Goal: Obtain resource: Obtain resource

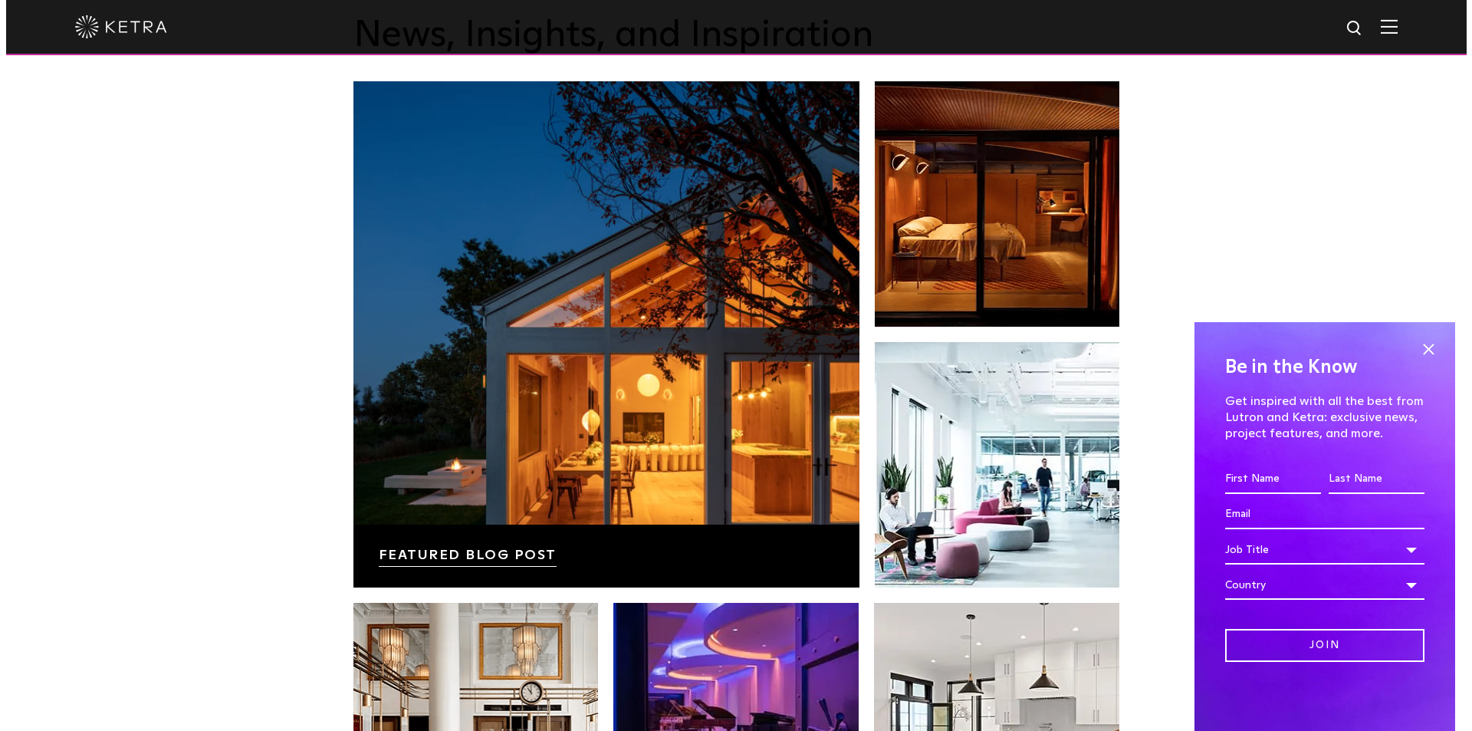
scroll to position [2838, 0]
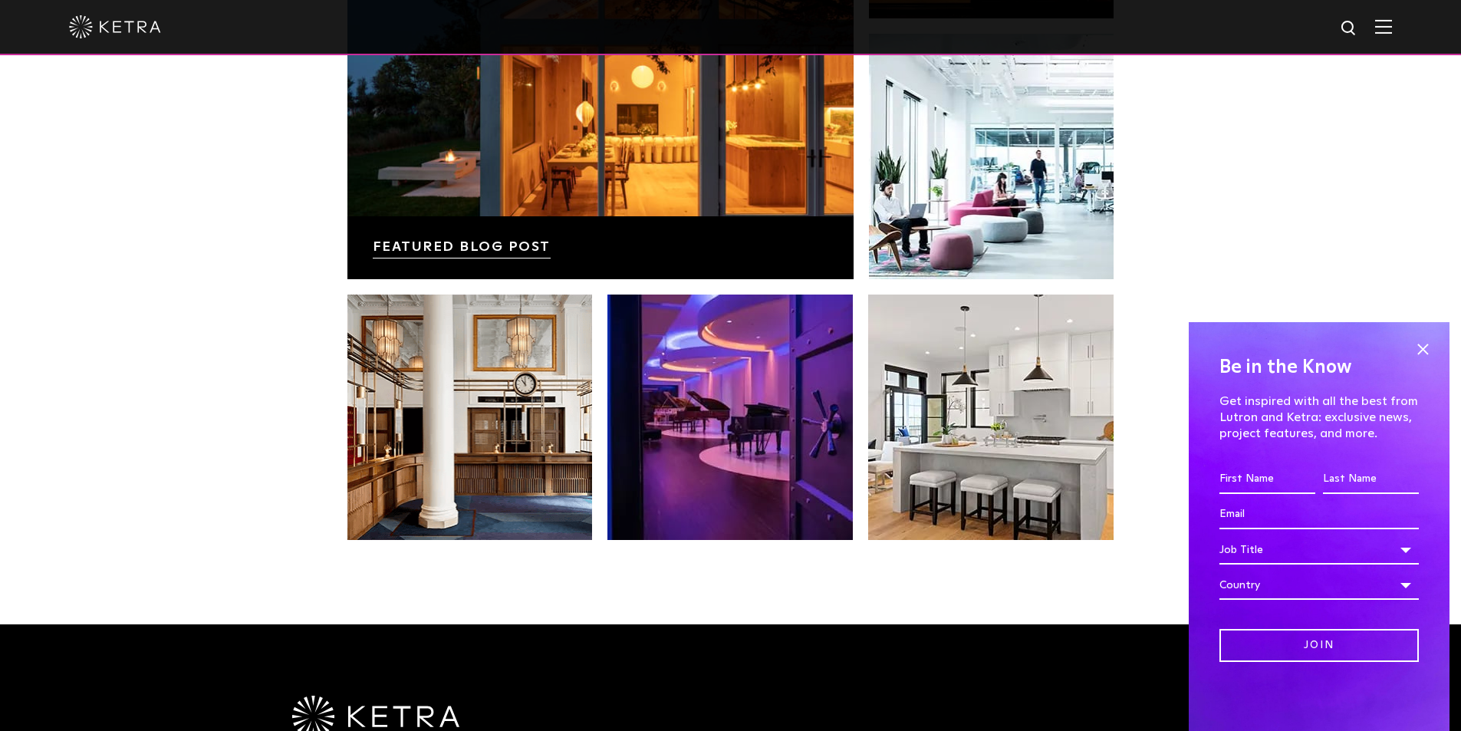
click at [1392, 31] on img at bounding box center [1383, 26] width 17 height 15
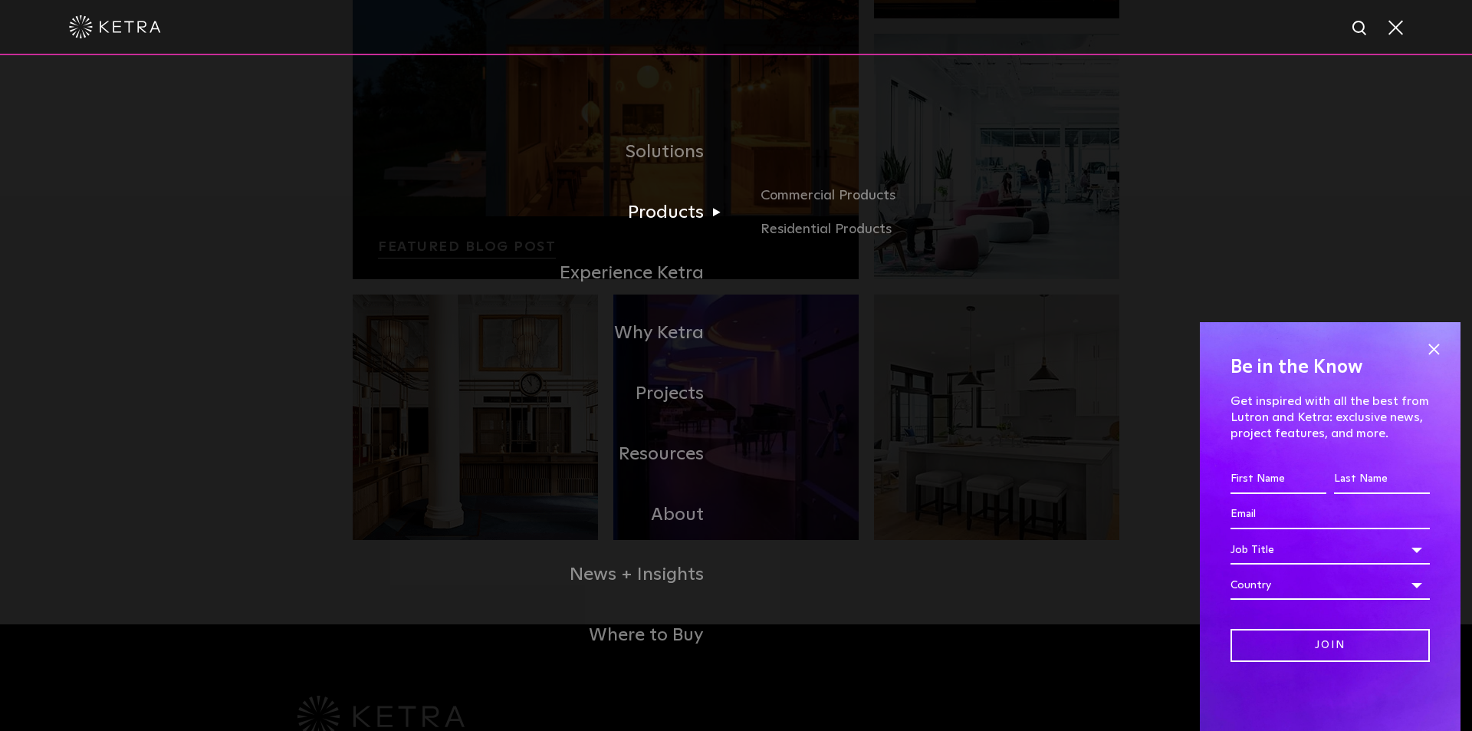
click at [693, 202] on link "Products" at bounding box center [544, 213] width 383 height 61
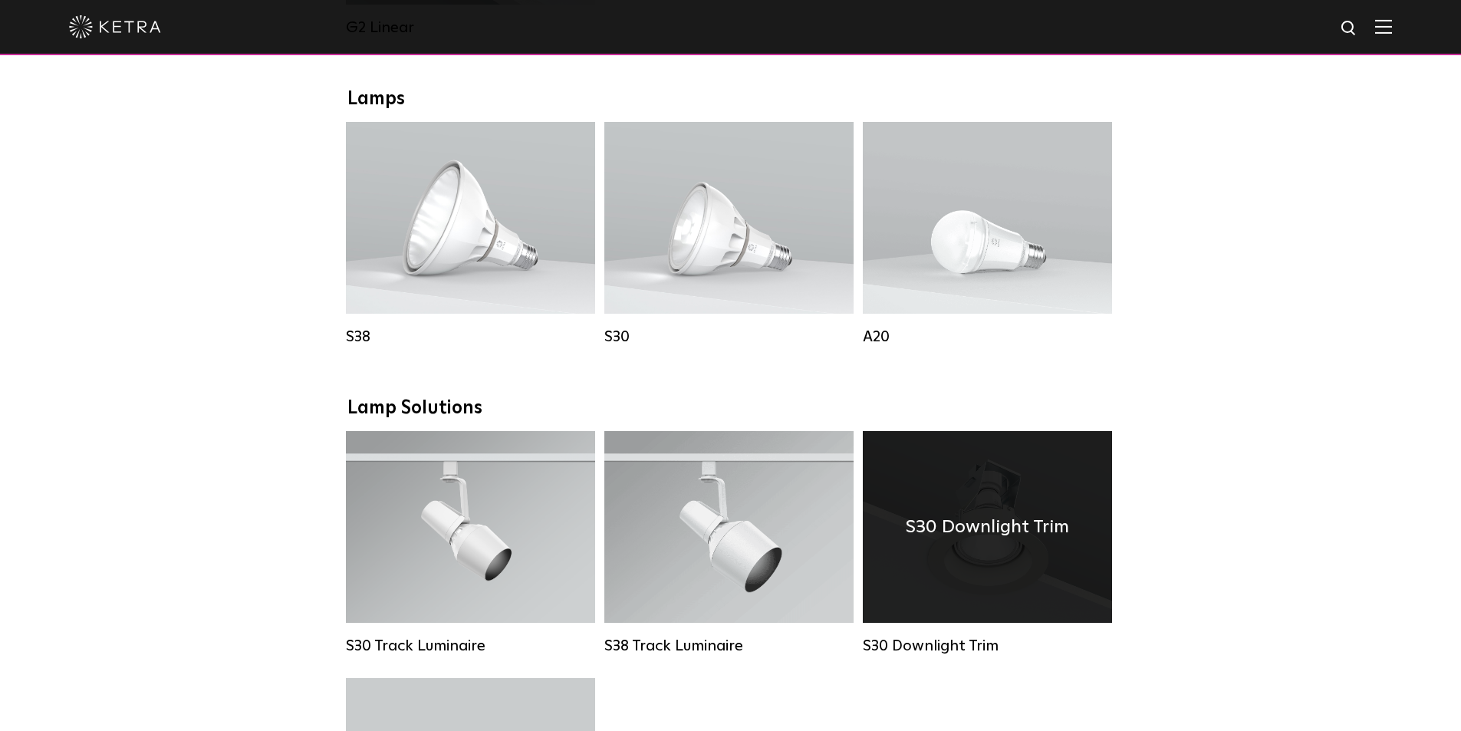
scroll to position [1150, 0]
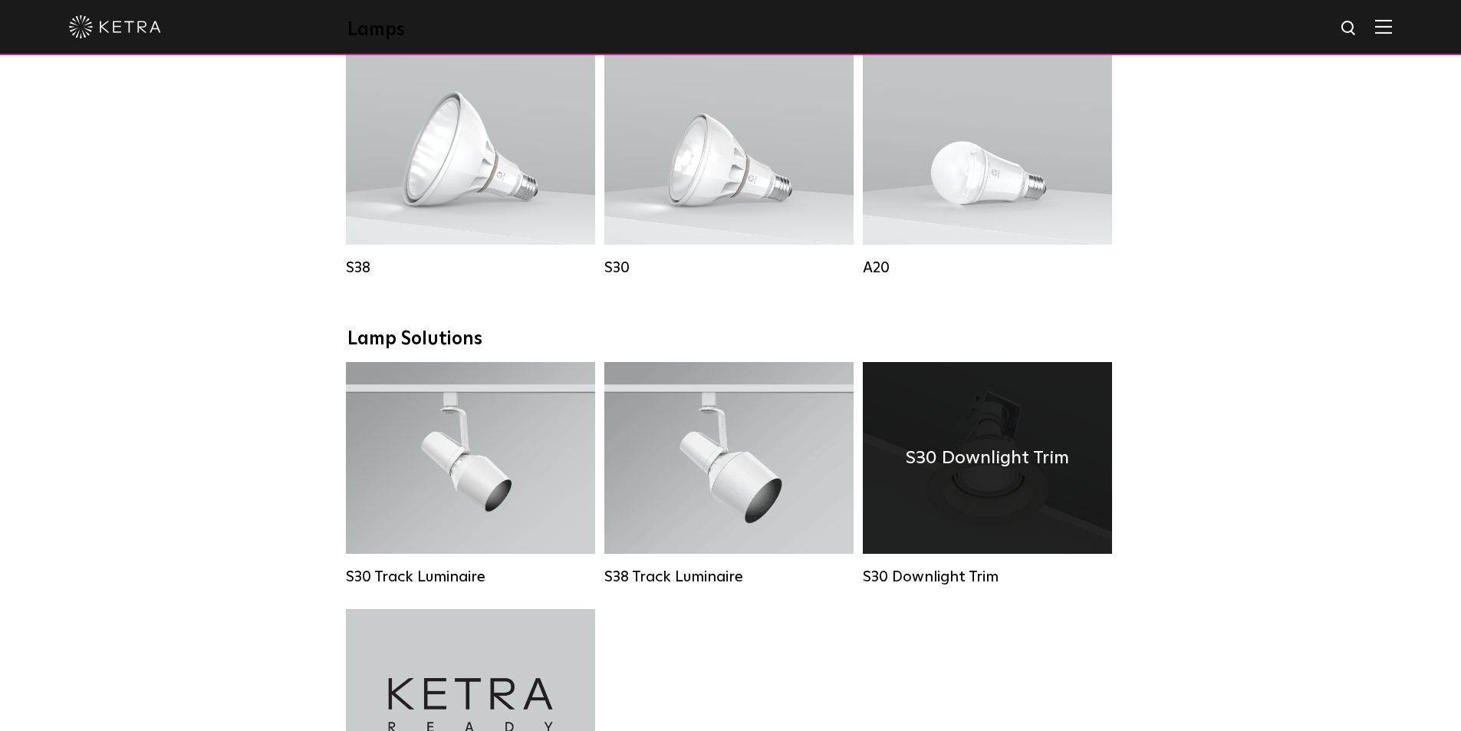
click at [1009, 472] on h4 "S30 Downlight Trim" at bounding box center [987, 457] width 163 height 29
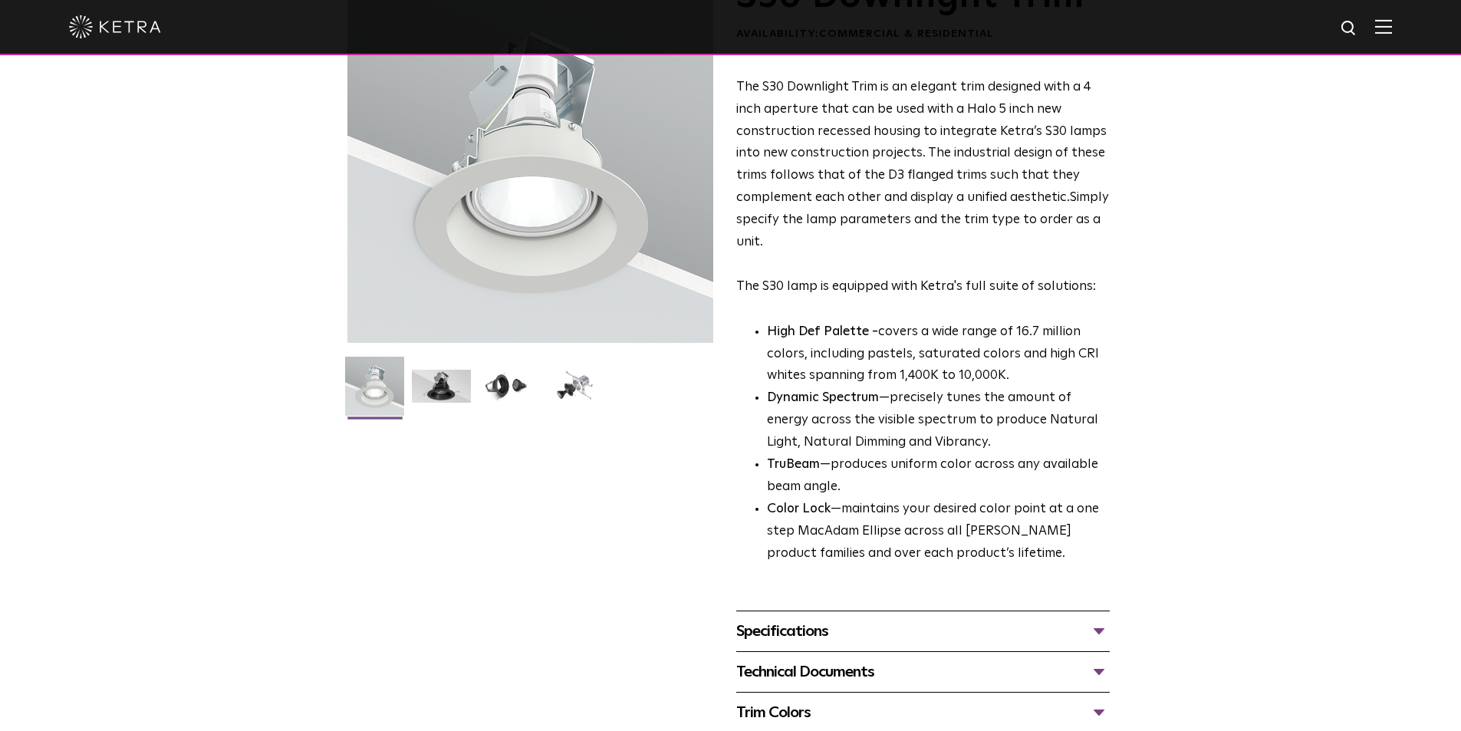
scroll to position [307, 0]
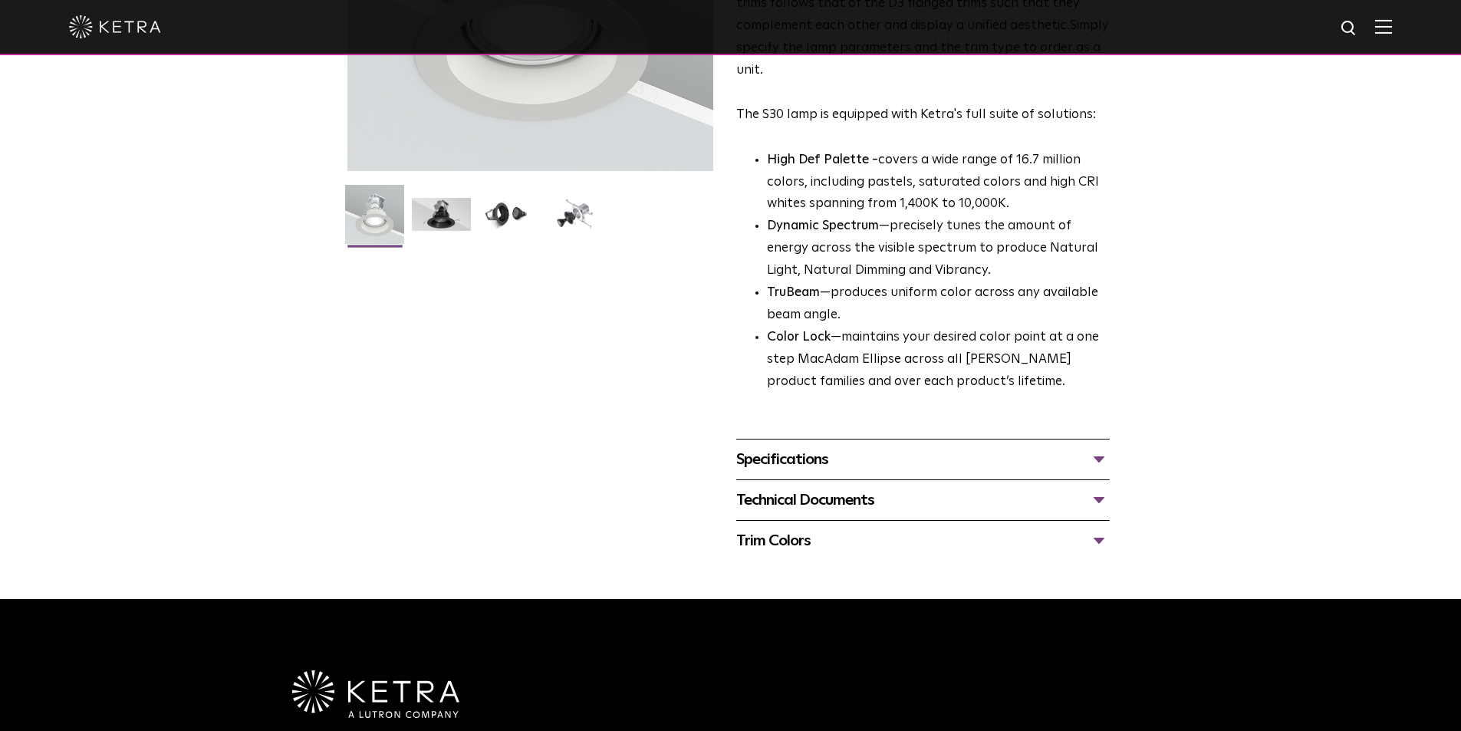
click at [992, 462] on div "Specifications" at bounding box center [922, 459] width 373 height 25
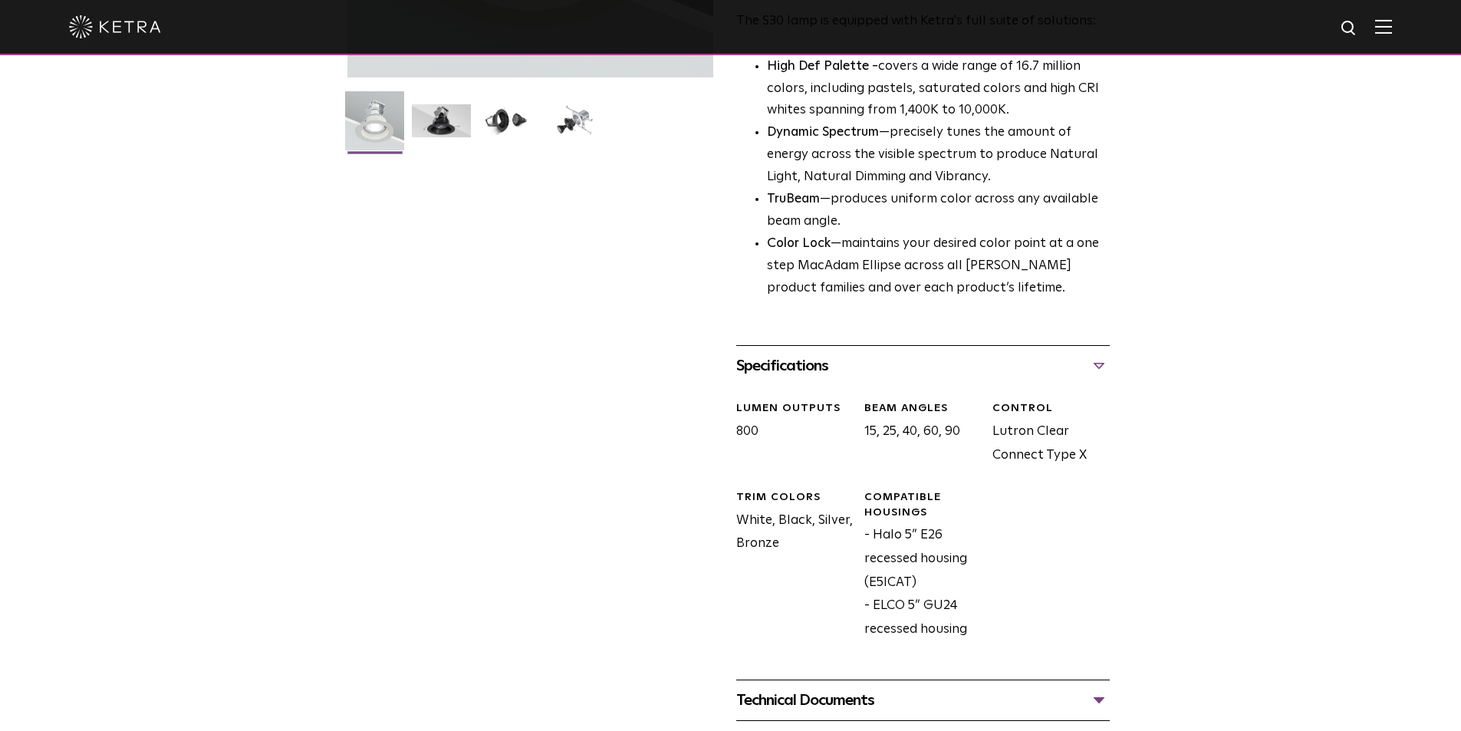
scroll to position [537, 0]
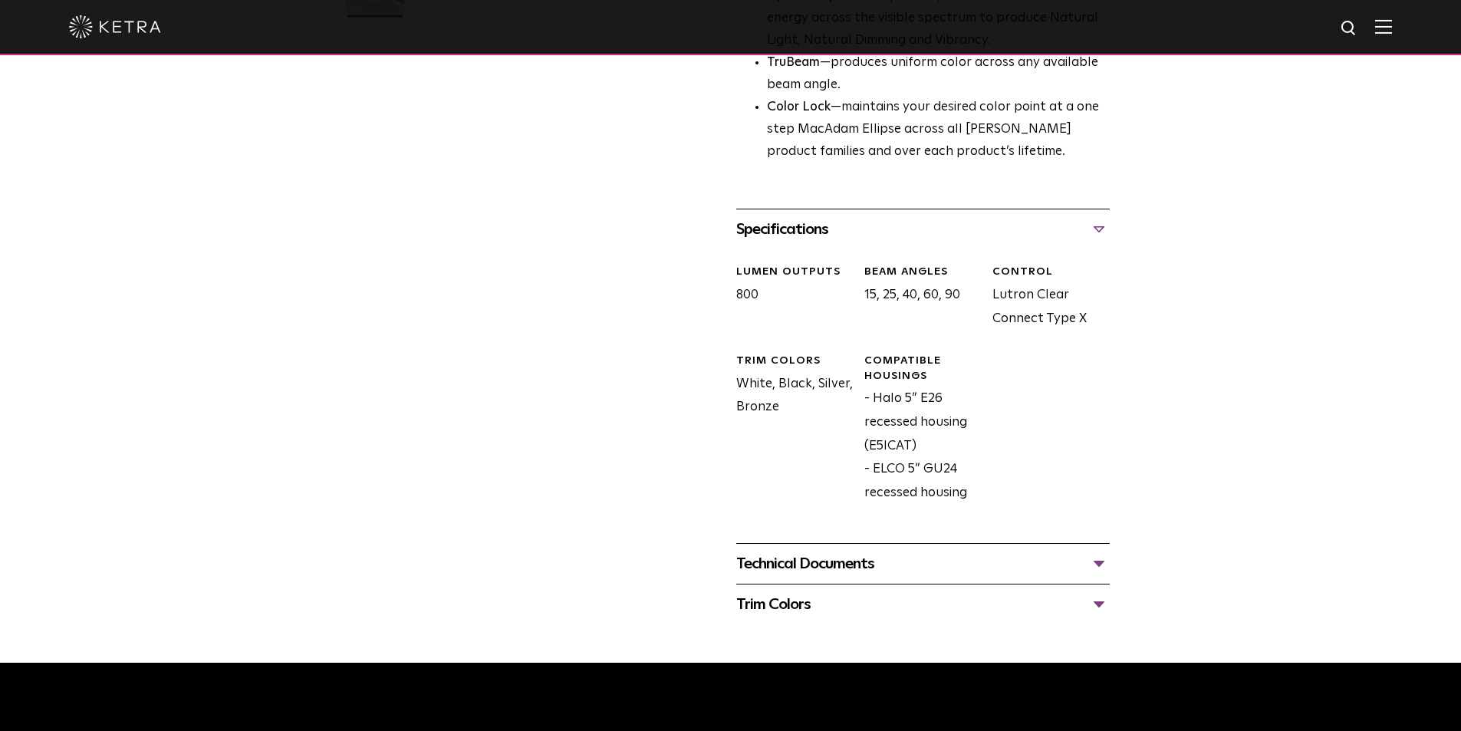
click at [1092, 559] on div "Technical Documents" at bounding box center [922, 563] width 373 height 25
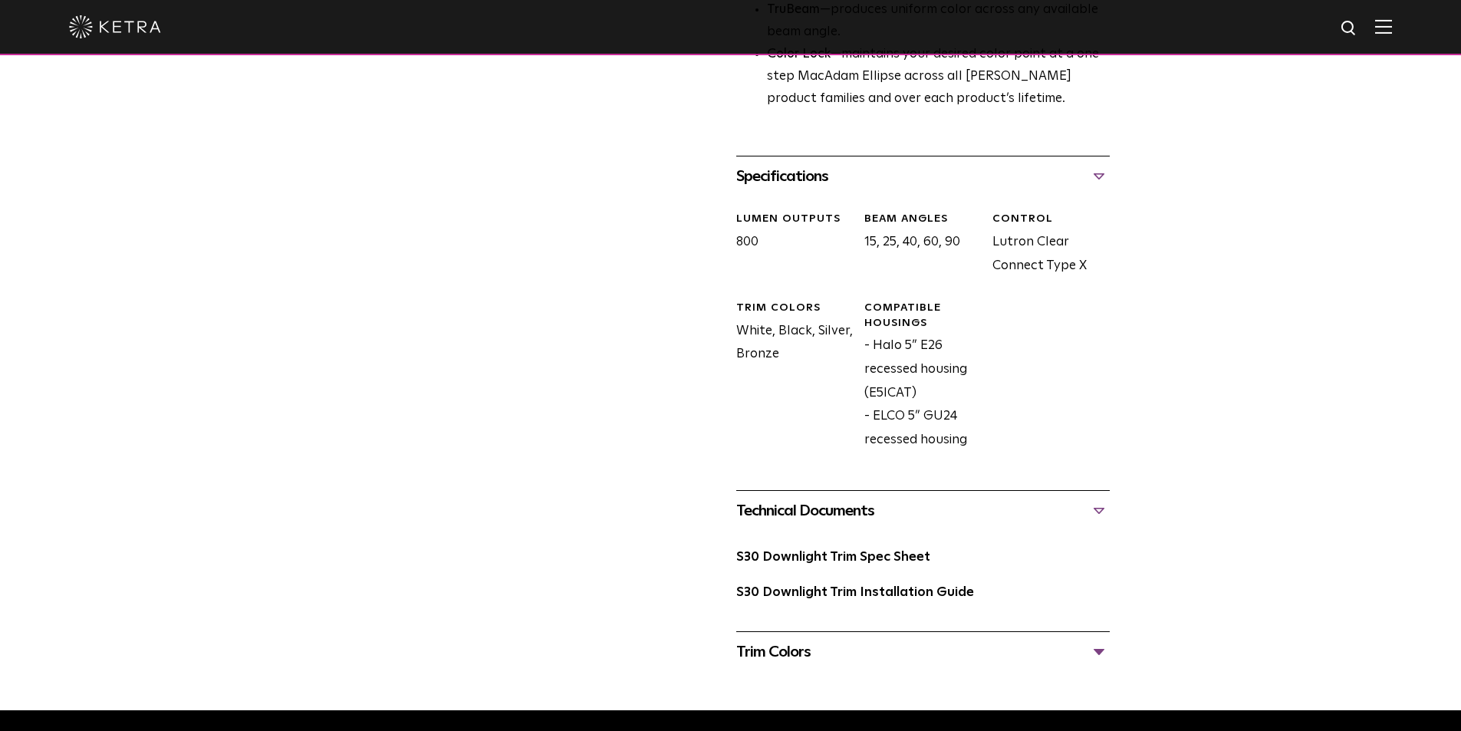
scroll to position [690, 0]
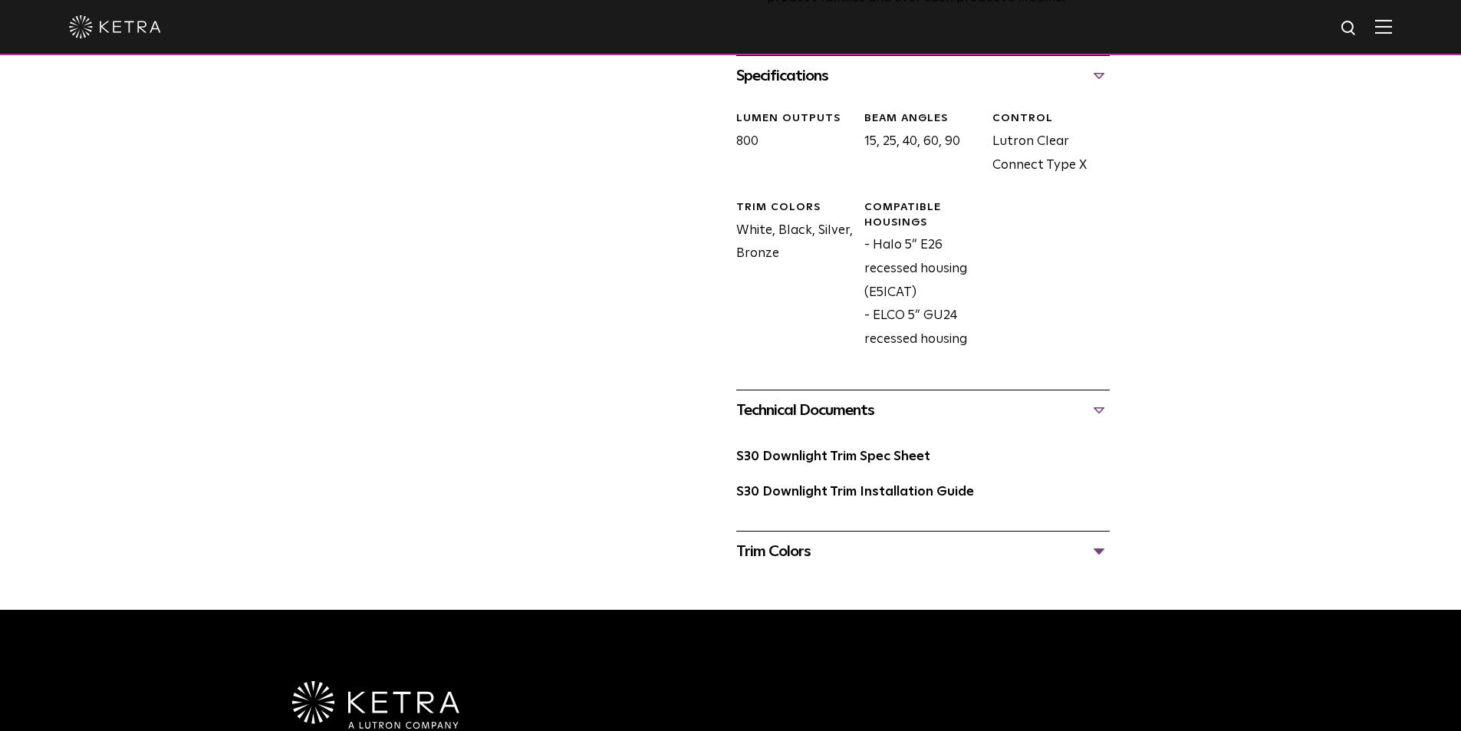
click at [1091, 553] on div "Trim Colors" at bounding box center [922, 551] width 373 height 25
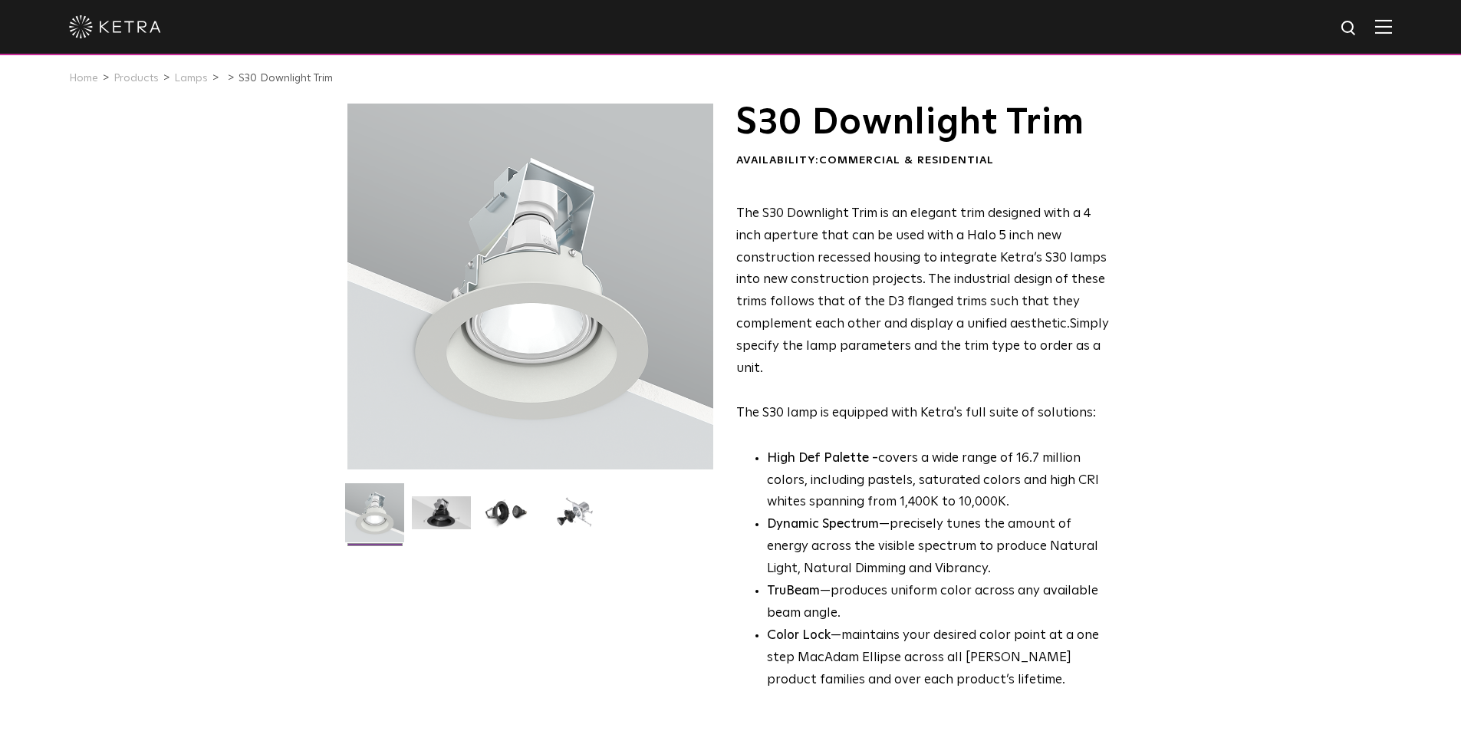
scroll to position [0, 0]
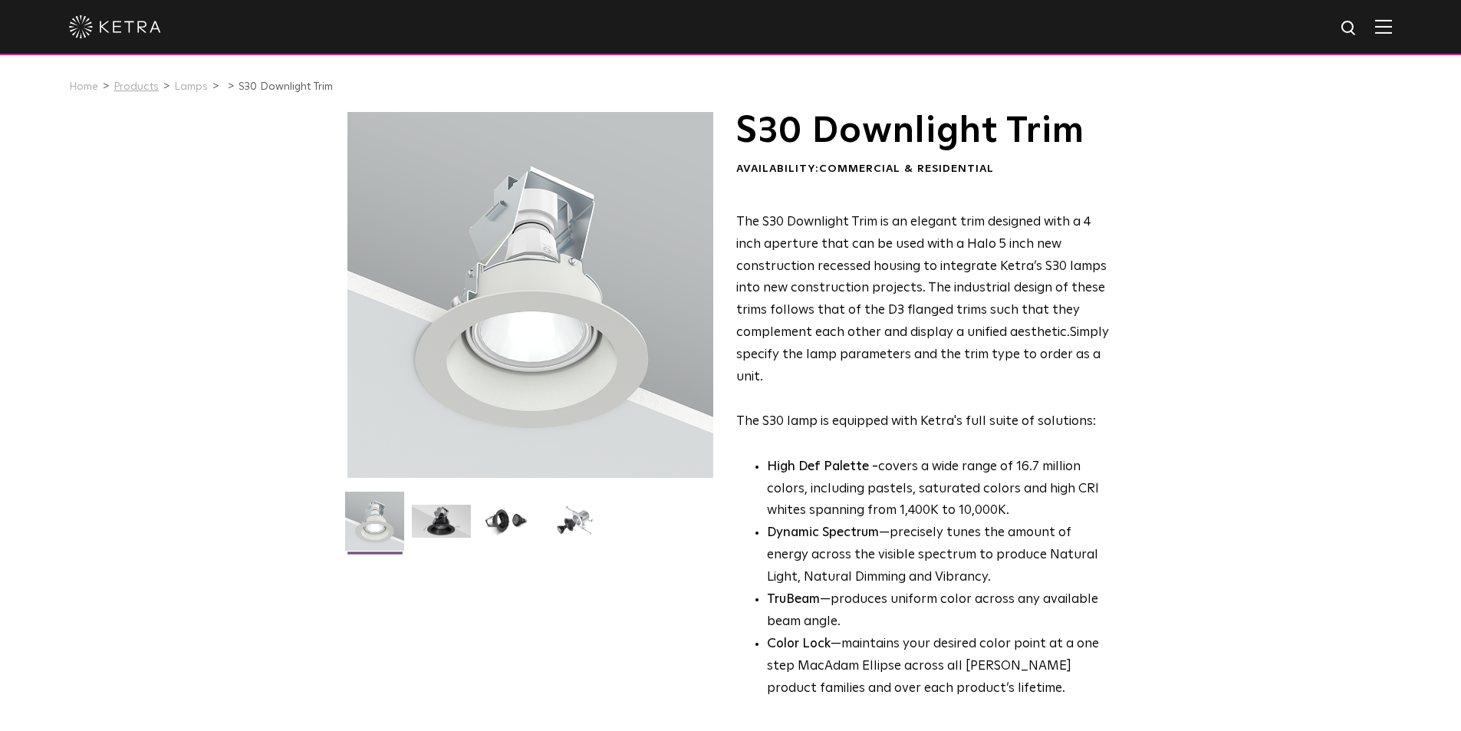
click at [139, 87] on link "Products" at bounding box center [136, 86] width 45 height 11
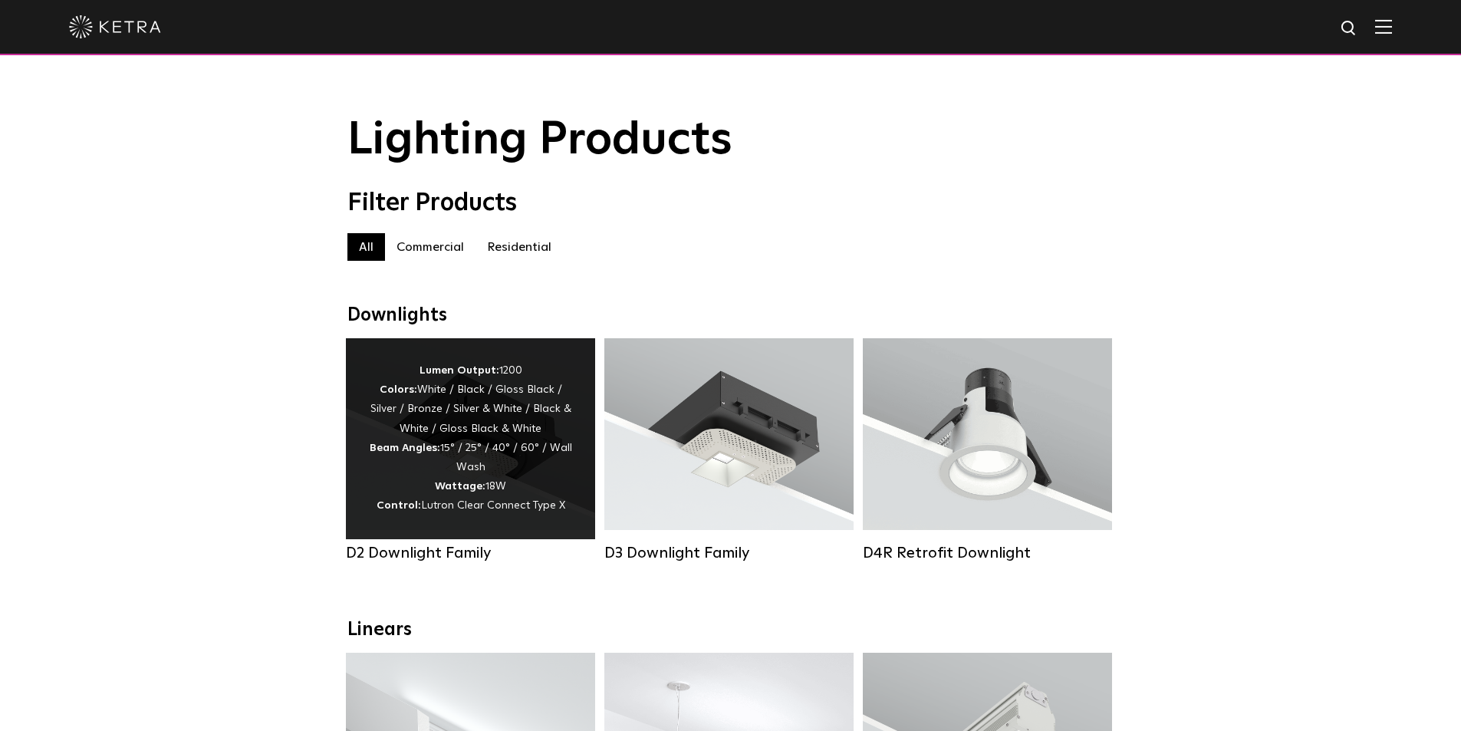
click at [424, 453] on strong "Beam Angles:" at bounding box center [405, 448] width 71 height 11
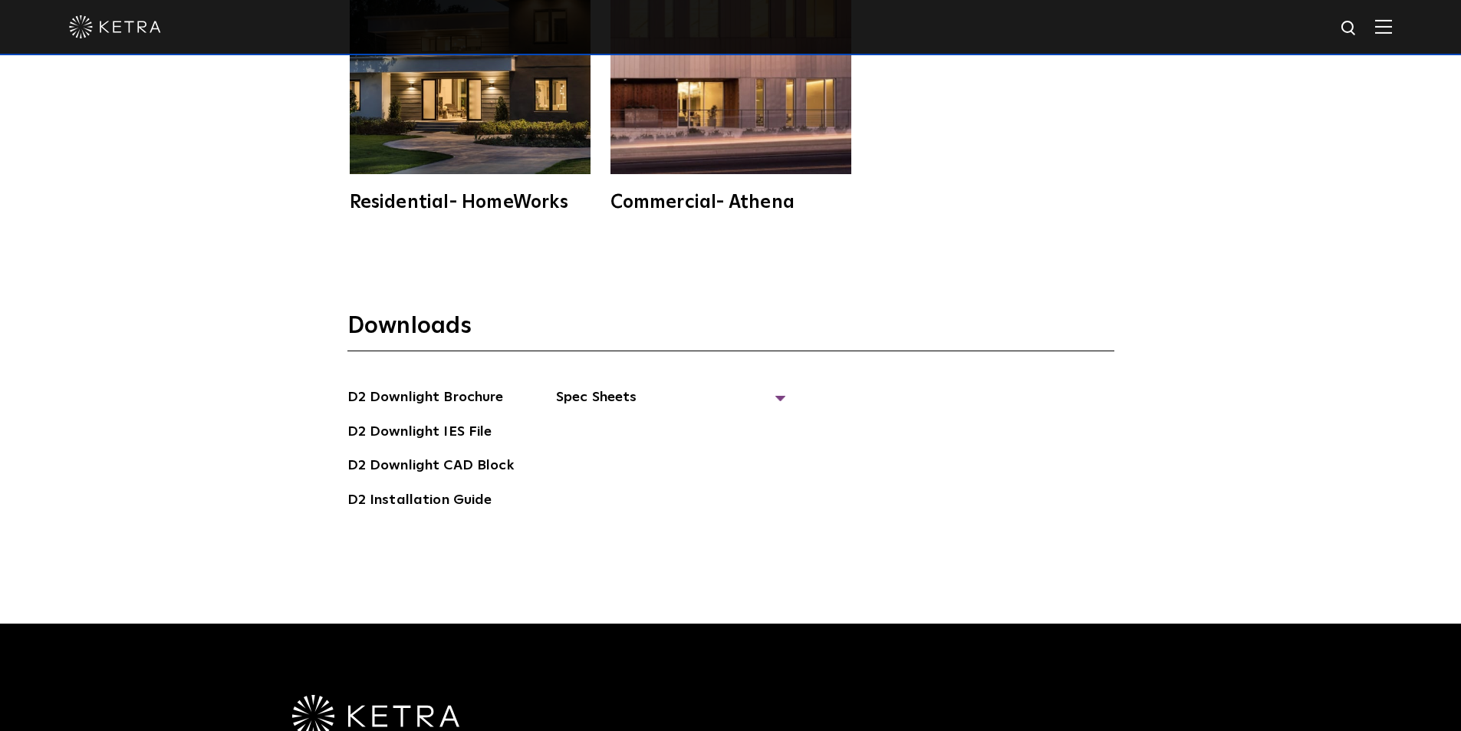
scroll to position [4371, 0]
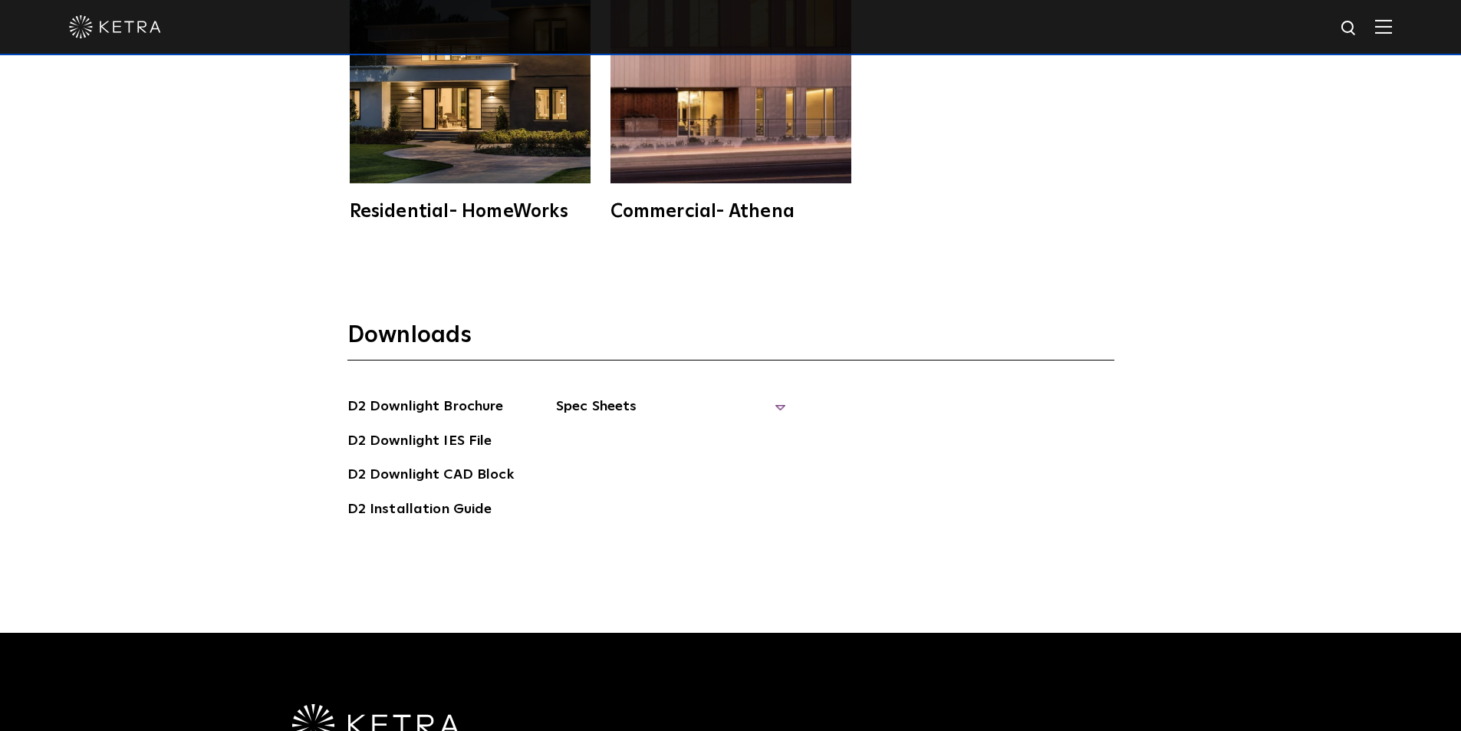
click at [584, 396] on span "Spec Sheets" at bounding box center [671, 413] width 230 height 34
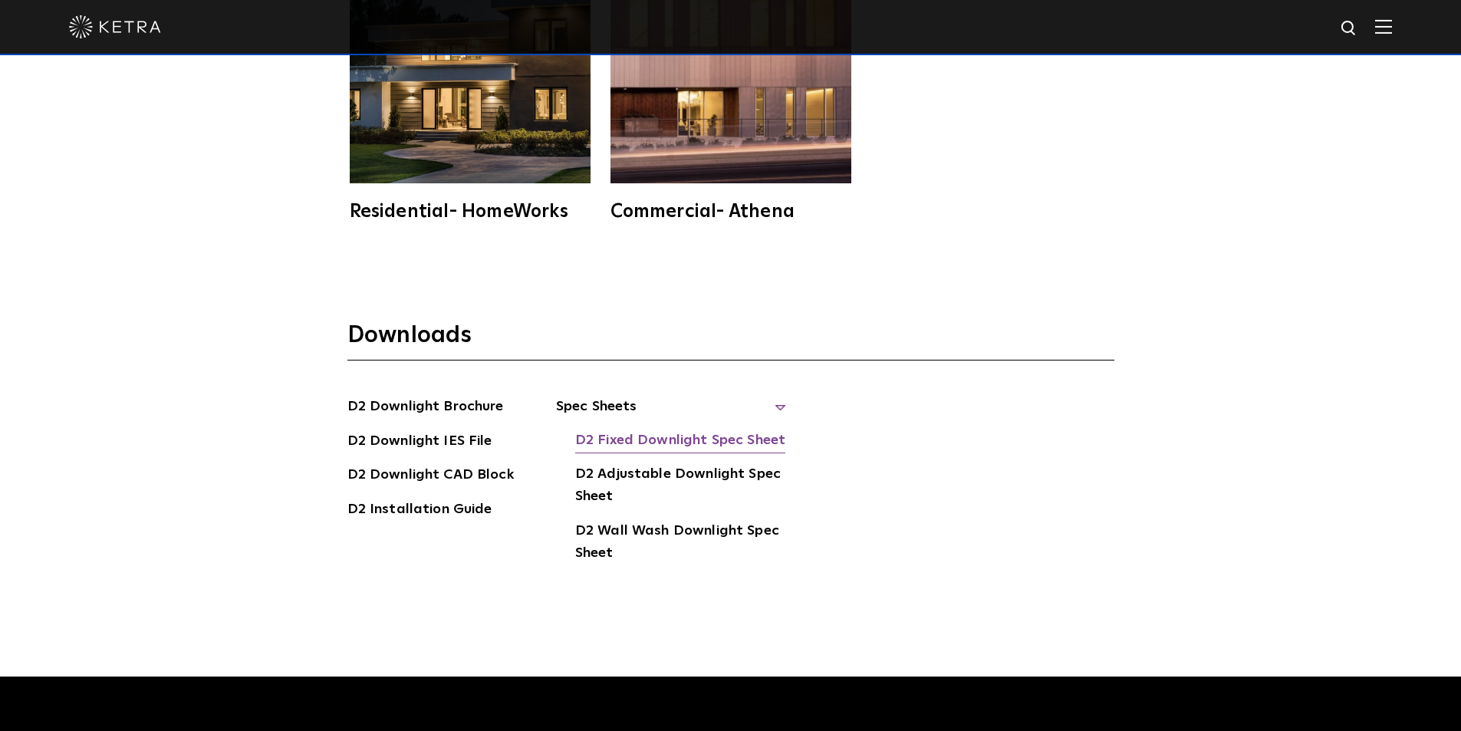
click at [664, 429] on link "D2 Fixed Downlight Spec Sheet" at bounding box center [680, 441] width 210 height 25
